Goal: Check status: Check status

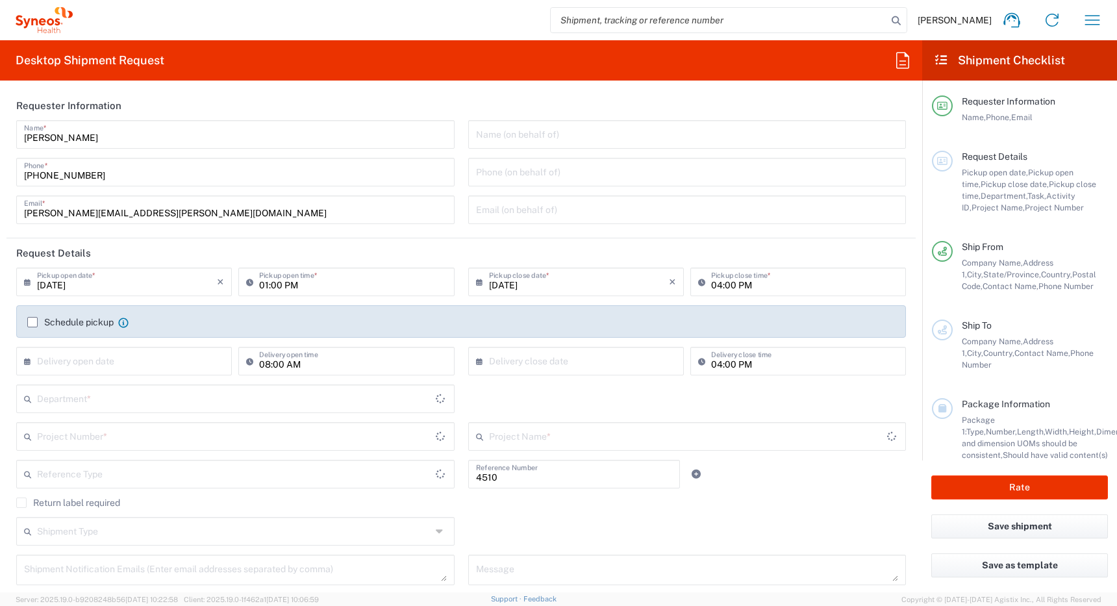
type input "Department"
type input "[GEOGRAPHIC_DATA]"
type input "Syneos Health Canada LP- [GEOGRAPHIC_DATA]"
click at [1088, 20] on icon "button" at bounding box center [1092, 20] width 21 height 21
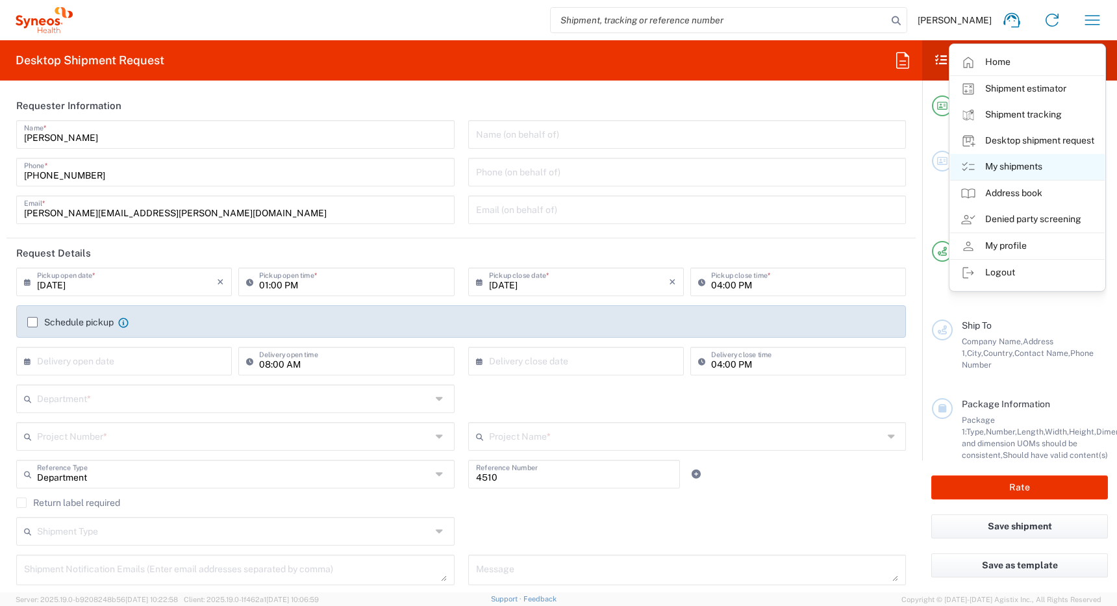
click at [995, 169] on link "My shipments" at bounding box center [1027, 167] width 155 height 26
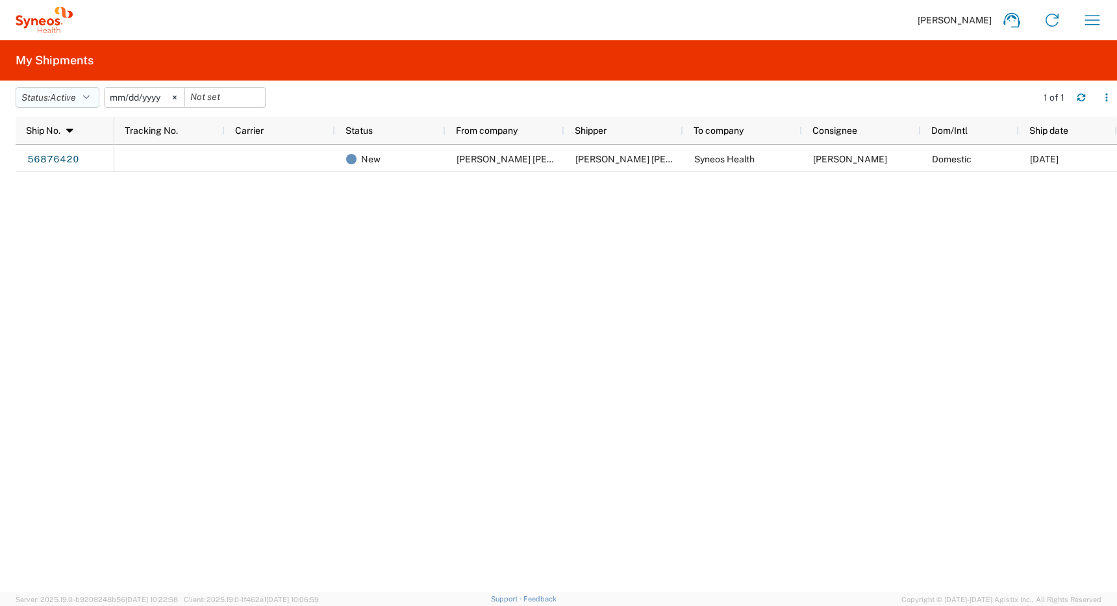
click at [60, 93] on span "Active" at bounding box center [63, 97] width 26 height 10
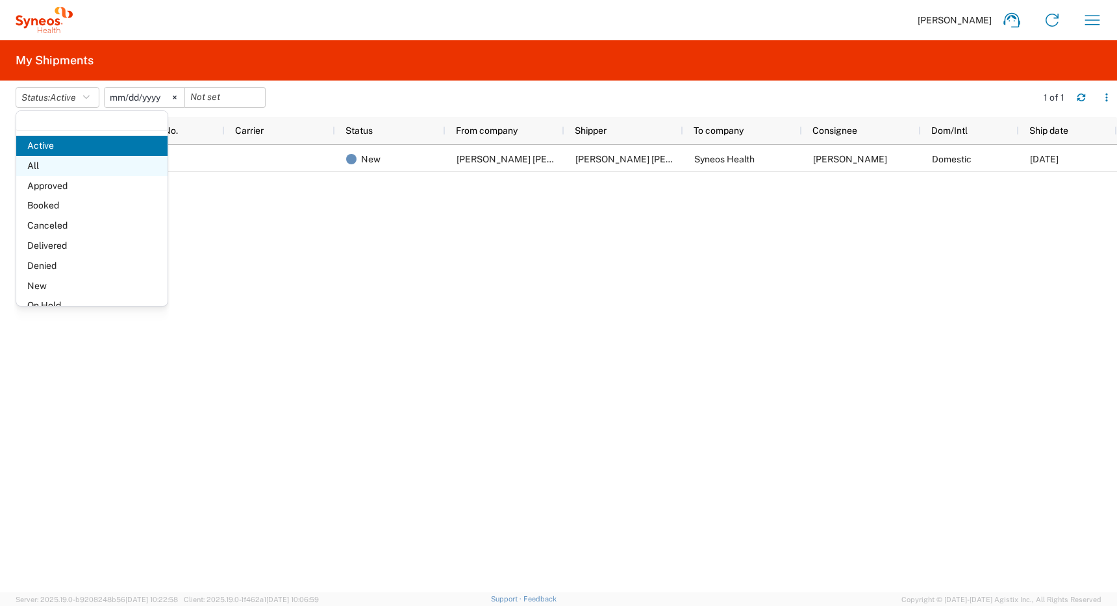
click at [59, 167] on span "All" at bounding box center [91, 166] width 151 height 20
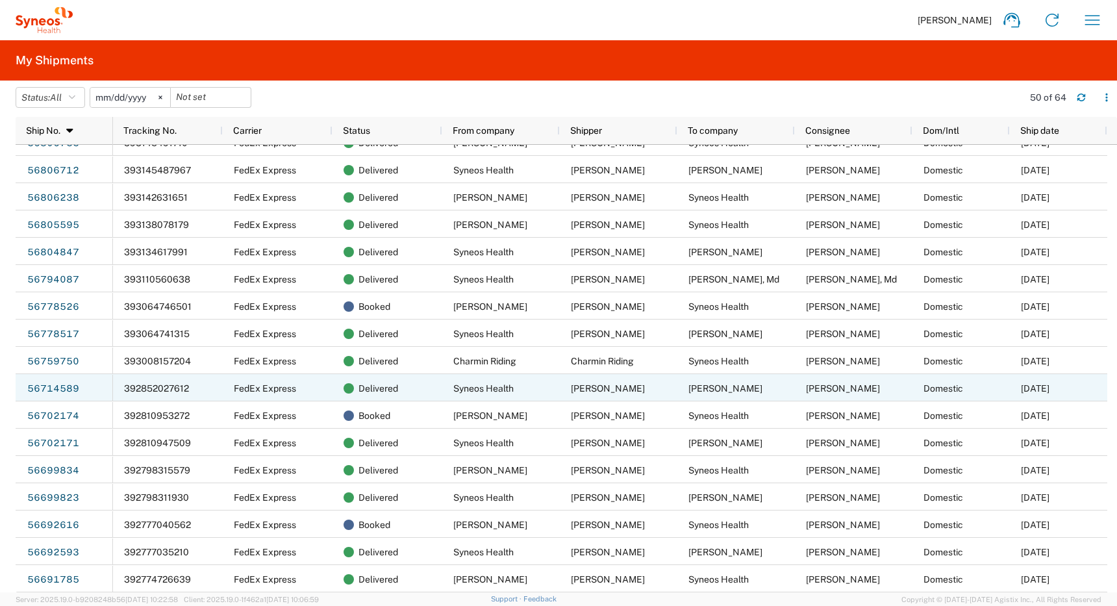
click at [280, 394] on div "FedEx Express" at bounding box center [278, 387] width 110 height 27
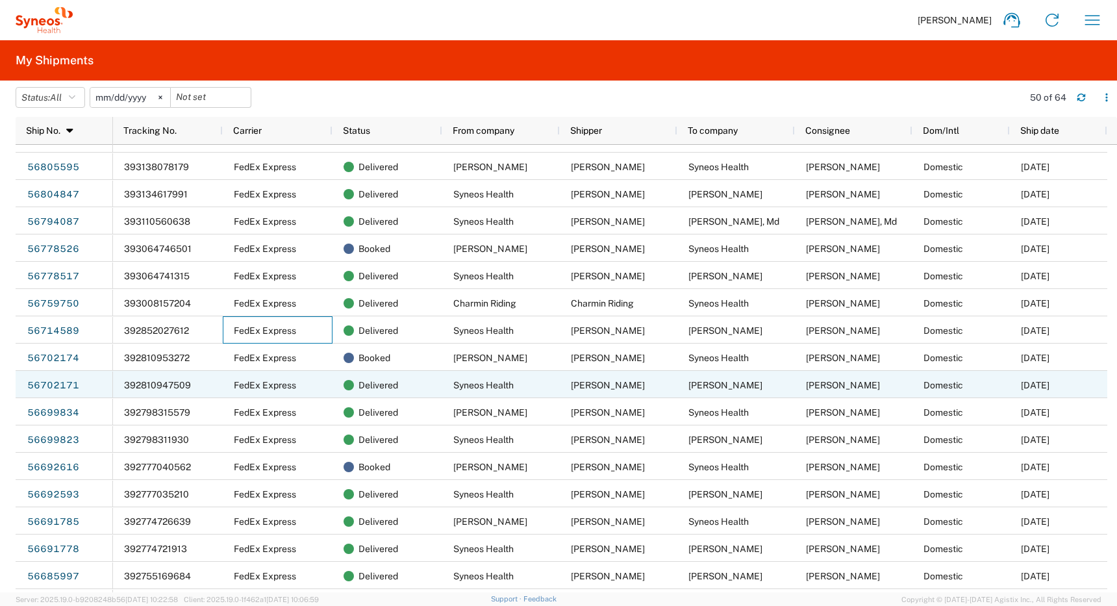
scroll to position [474, 0]
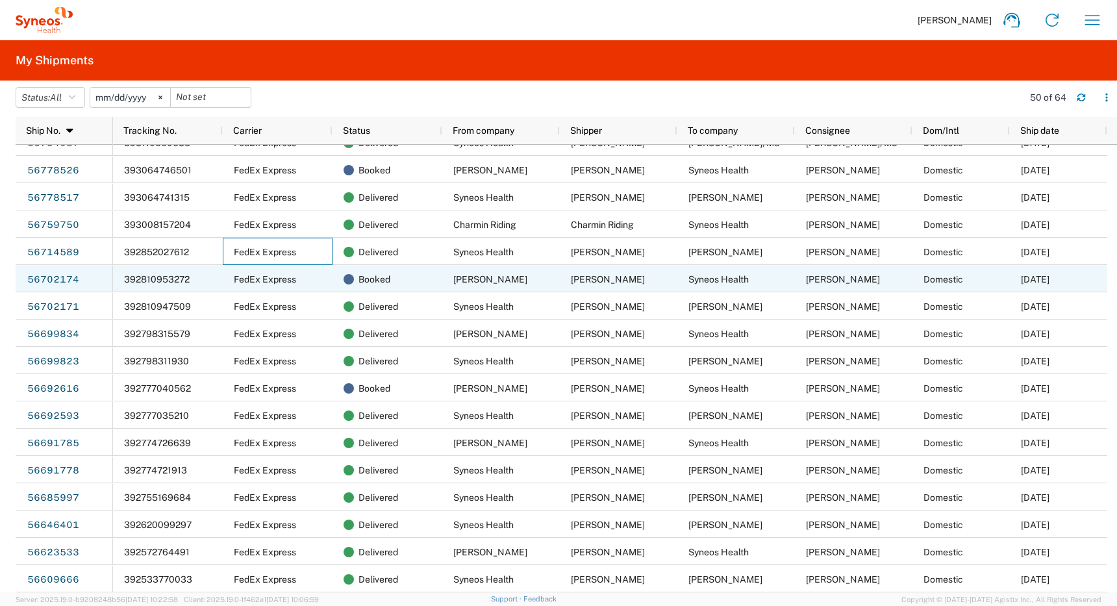
click at [486, 282] on span "[PERSON_NAME]" at bounding box center [490, 279] width 74 height 10
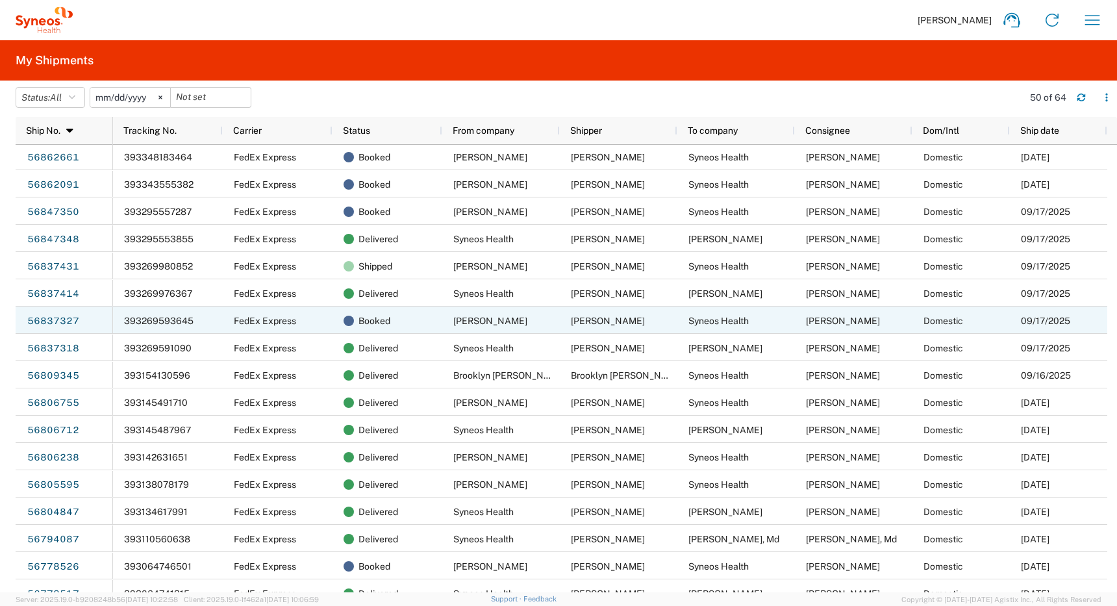
scroll to position [118, 0]
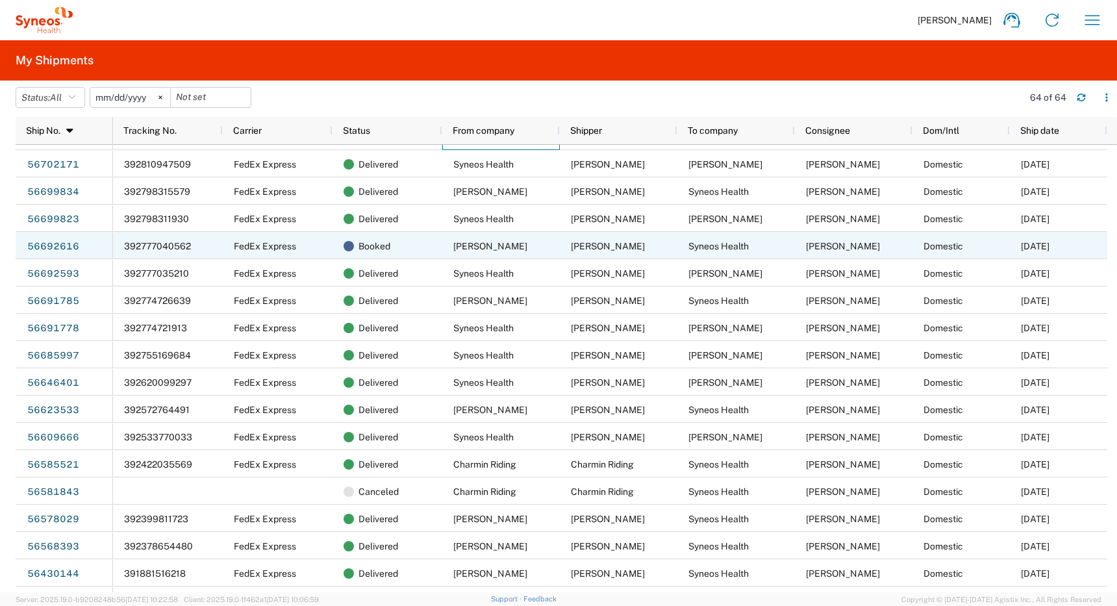
click at [473, 250] on span "[PERSON_NAME]" at bounding box center [490, 246] width 74 height 10
